Goal: Information Seeking & Learning: Learn about a topic

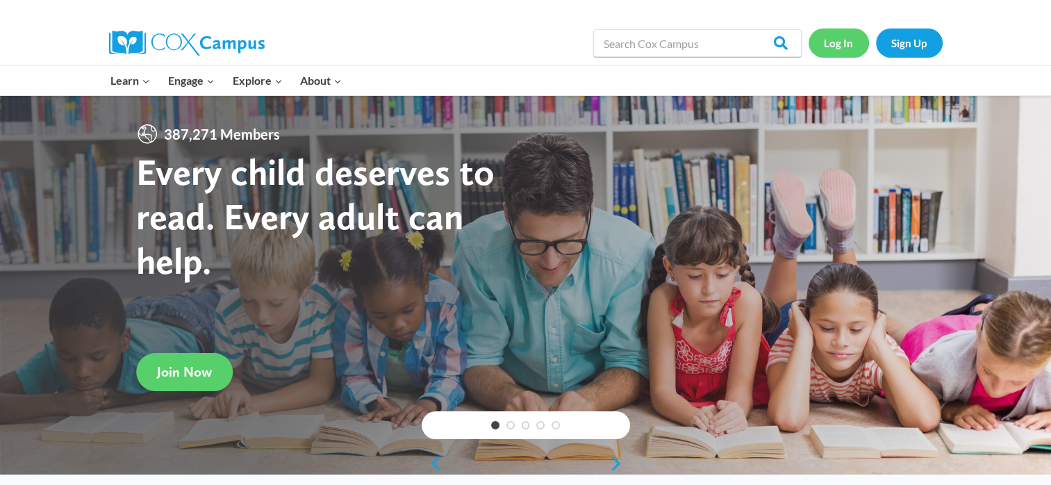
click at [844, 40] on link "Log In" at bounding box center [839, 42] width 60 height 28
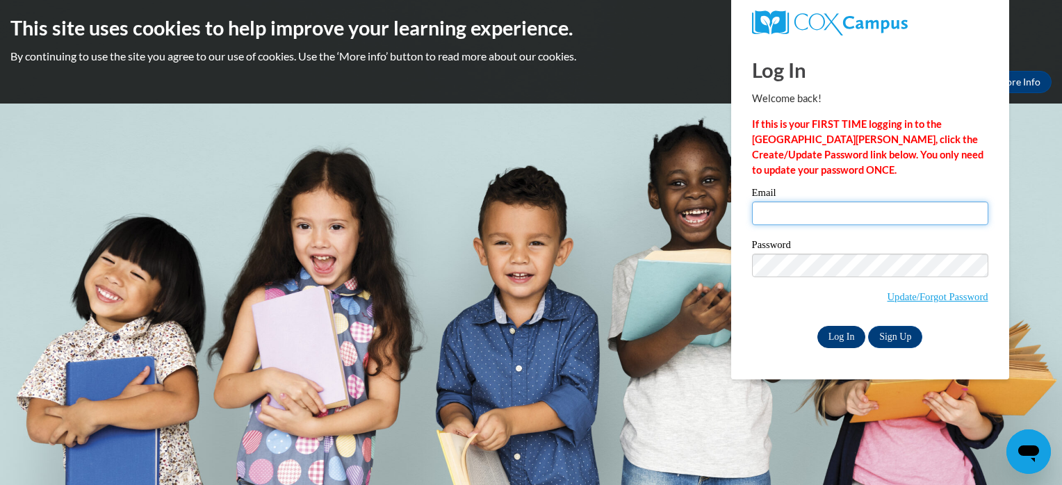
type input "jaynaburlison@yahoo.com"
click at [840, 334] on input "Log In" at bounding box center [841, 337] width 49 height 22
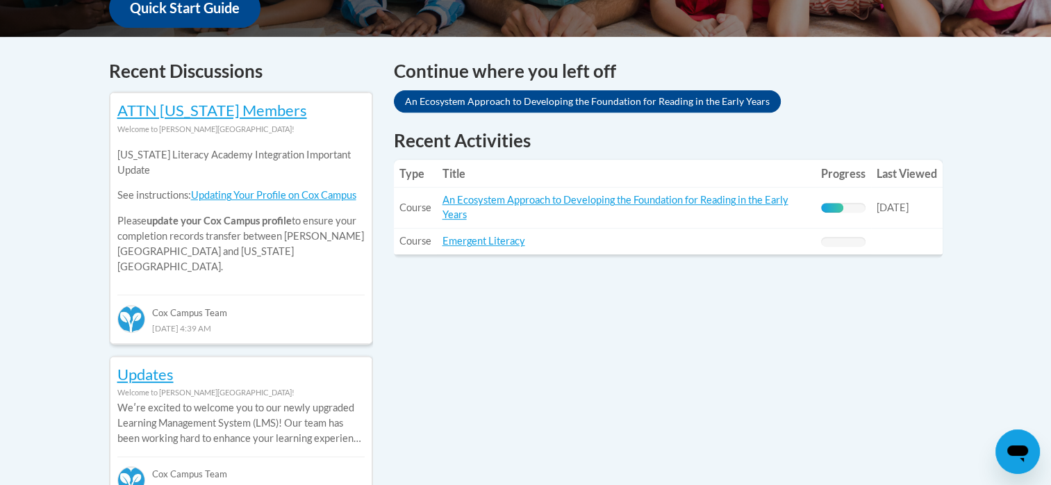
scroll to position [581, 0]
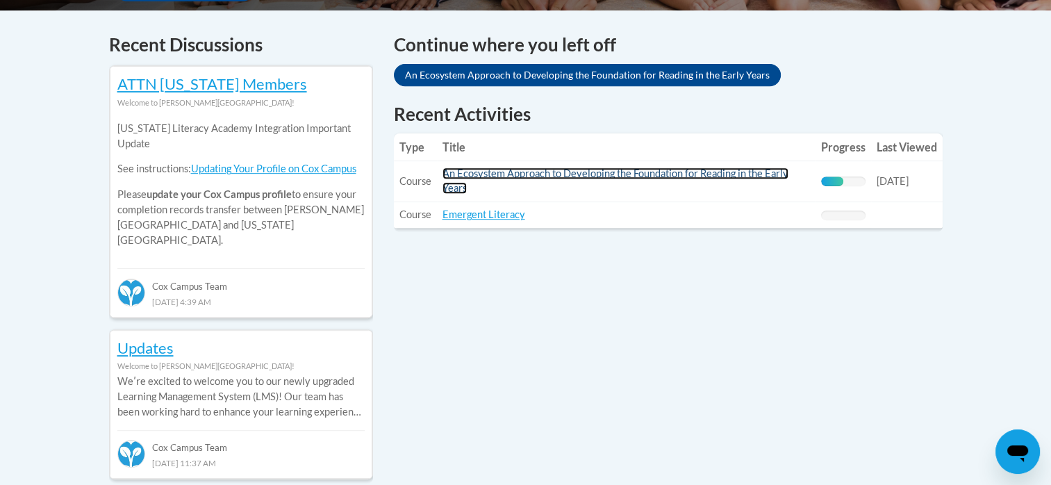
click at [710, 177] on link "An Ecosystem Approach to Developing the Foundation for Reading in the Early Yea…" at bounding box center [616, 180] width 346 height 26
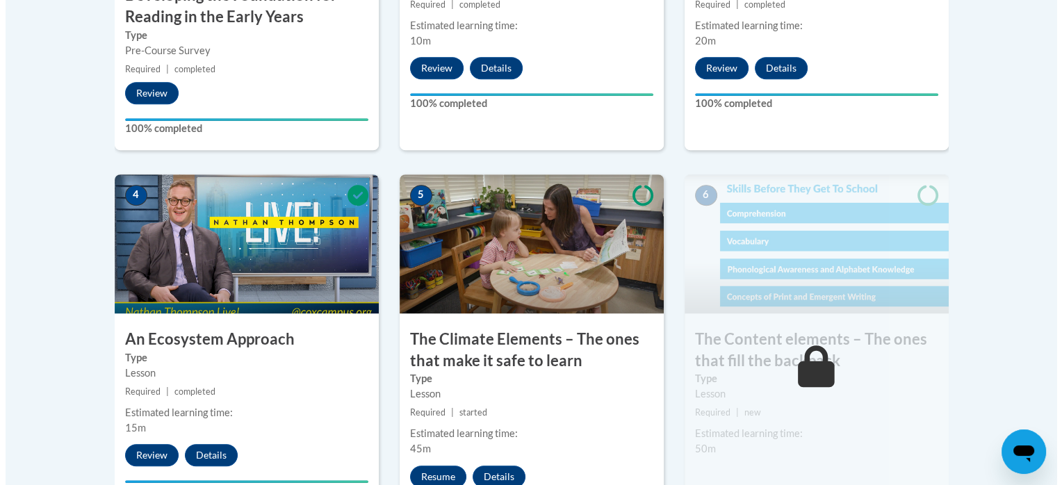
scroll to position [776, 0]
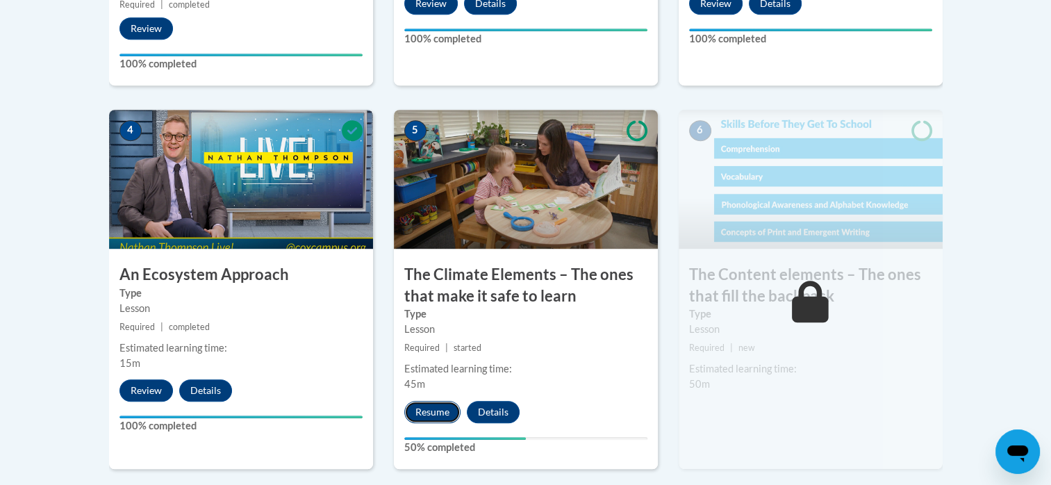
click at [439, 404] on button "Resume" at bounding box center [432, 412] width 56 height 22
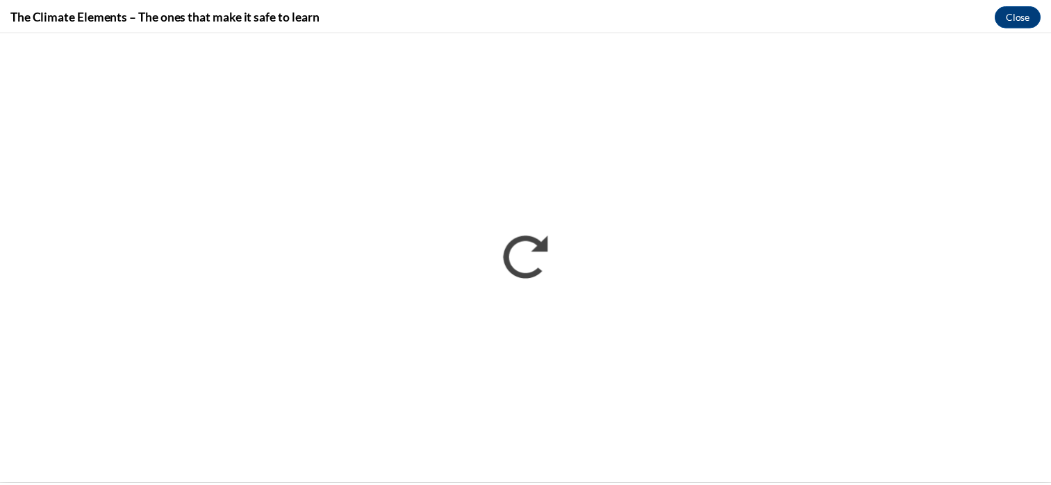
scroll to position [0, 0]
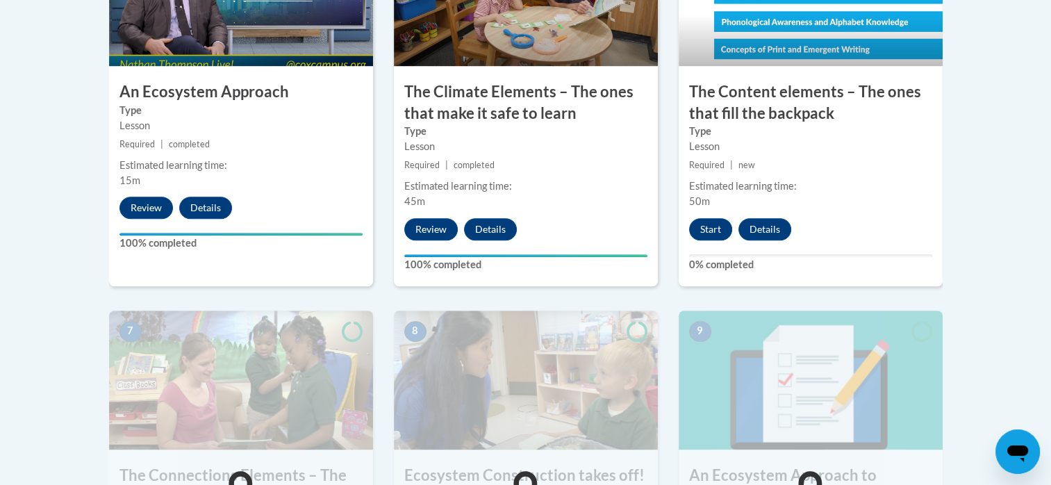
scroll to position [952, 0]
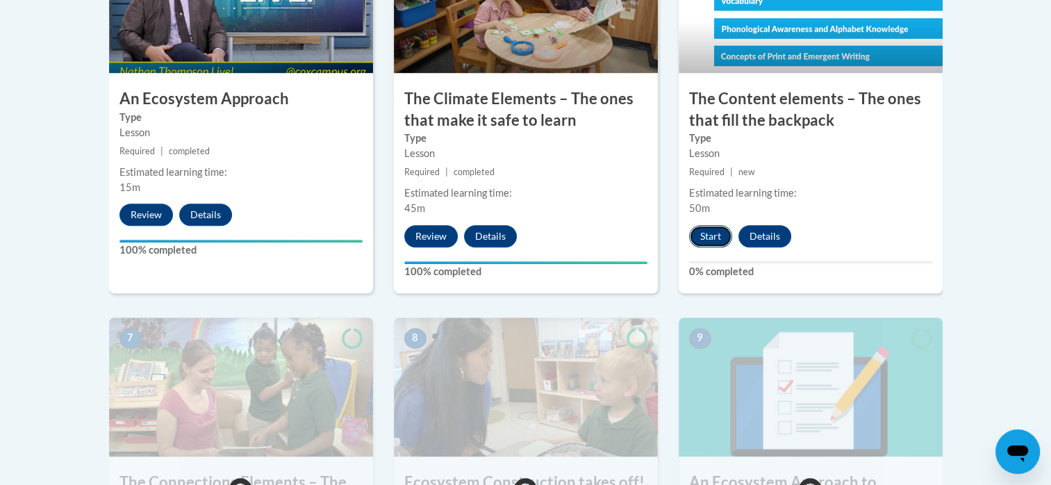
click at [708, 232] on button "Start" at bounding box center [710, 236] width 43 height 22
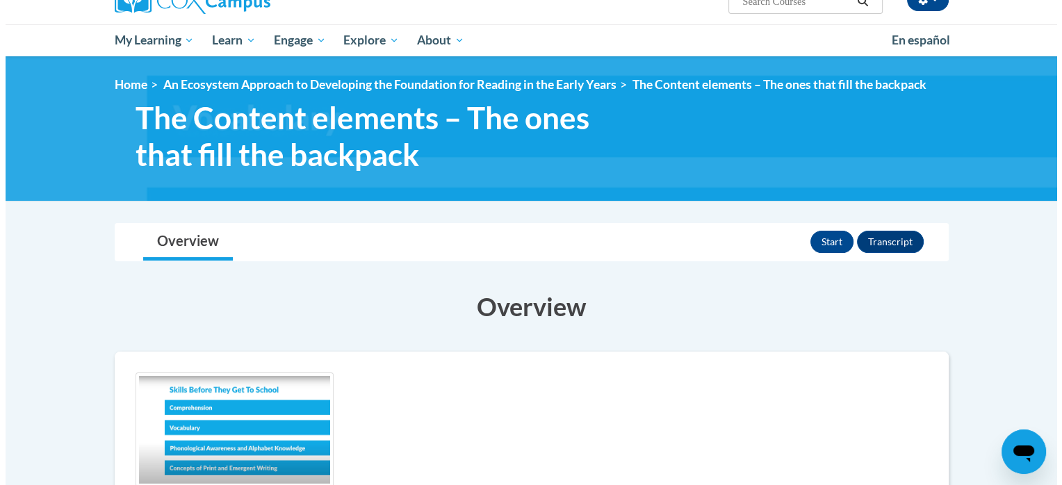
scroll to position [123, 0]
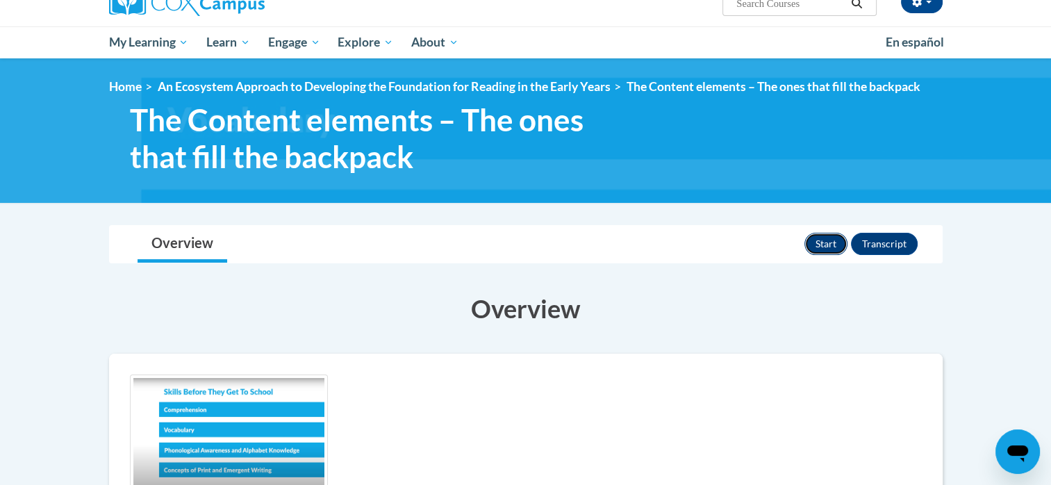
click at [819, 240] on button "Start" at bounding box center [826, 244] width 43 height 22
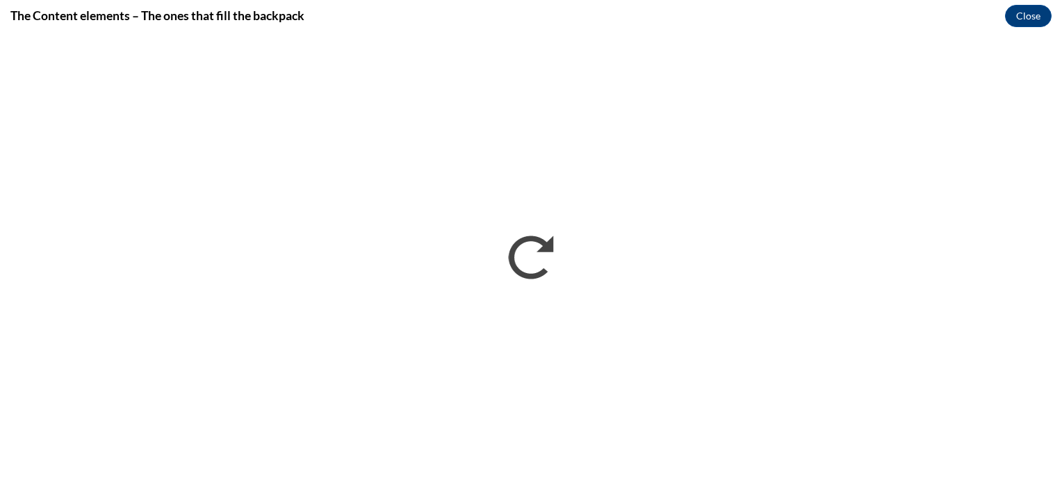
scroll to position [0, 0]
